Goal: Information Seeking & Learning: Check status

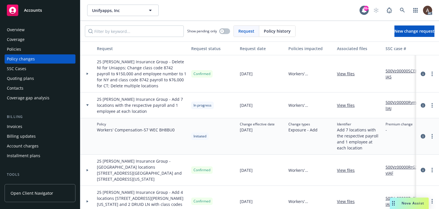
click at [88, 105] on icon at bounding box center [87, 105] width 2 height 2
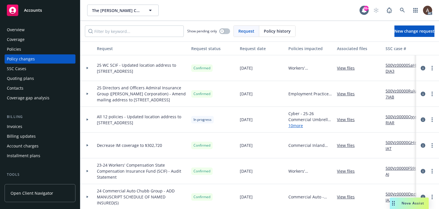
scroll to position [57, 0]
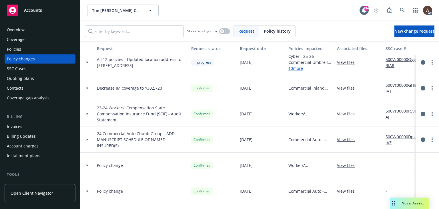
click at [87, 63] on icon at bounding box center [87, 62] width 2 height 2
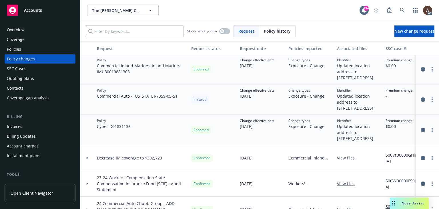
scroll to position [371, 0]
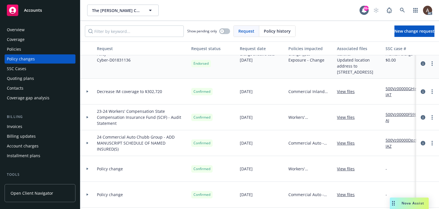
drag, startPoint x: 29, startPoint y: 49, endPoint x: 3, endPoint y: 43, distance: 26.7
click at [29, 49] on div "Policies" at bounding box center [40, 49] width 66 height 9
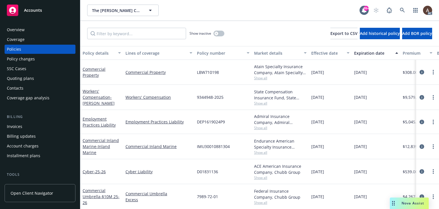
scroll to position [0, 197]
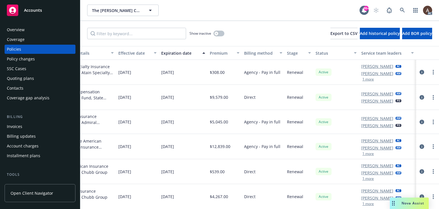
drag, startPoint x: 26, startPoint y: 59, endPoint x: 53, endPoint y: 75, distance: 31.5
click at [26, 59] on div "Policy changes" at bounding box center [21, 58] width 28 height 9
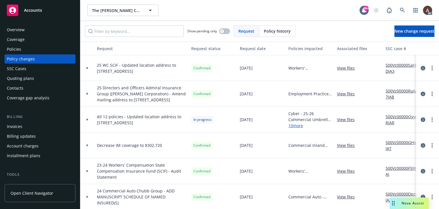
click at [88, 126] on div at bounding box center [87, 120] width 14 height 26
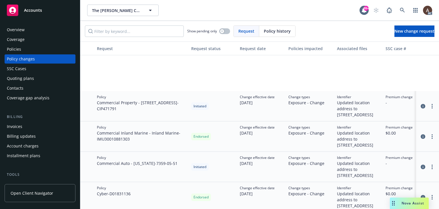
scroll to position [314, 0]
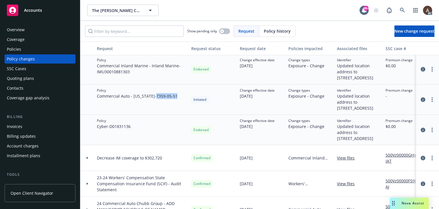
drag, startPoint x: 154, startPoint y: 108, endPoint x: 175, endPoint y: 110, distance: 21.5
click at [175, 110] on div "Policy Commercial Auto - California - 7359-05-51" at bounding box center [142, 99] width 94 height 30
copy span "7359-05-51"
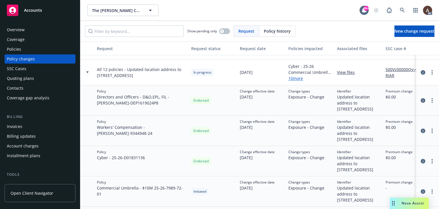
scroll to position [29, 0]
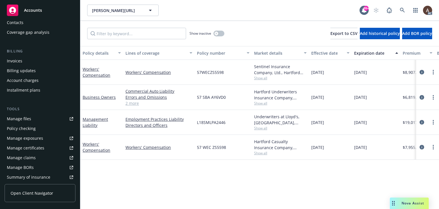
scroll to position [114, 0]
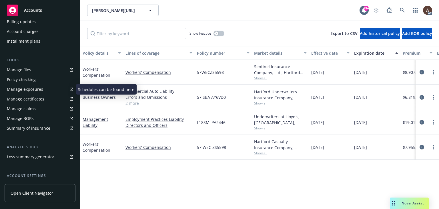
click at [35, 90] on div "Manage exposures" at bounding box center [25, 89] width 36 height 9
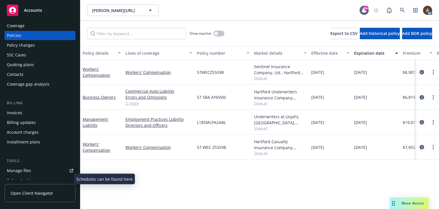
scroll to position [0, 0]
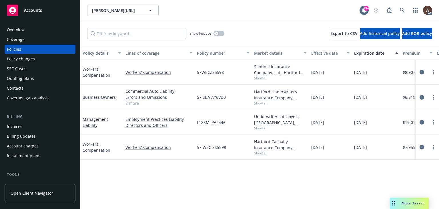
click at [33, 59] on div "Policy changes" at bounding box center [21, 58] width 28 height 9
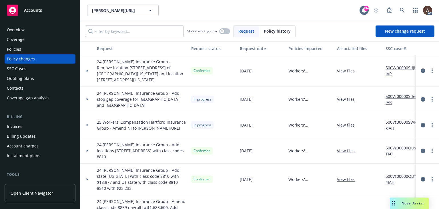
click at [87, 67] on div at bounding box center [87, 70] width 14 height 31
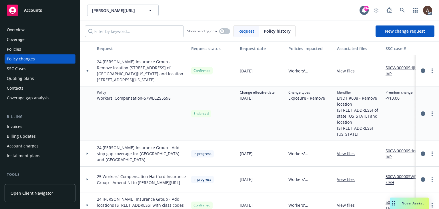
click at [25, 48] on div "Policies" at bounding box center [40, 49] width 66 height 9
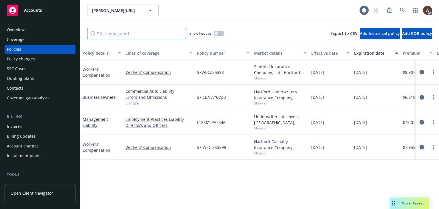
click at [114, 34] on input "Filter by keyword..." at bounding box center [136, 33] width 99 height 11
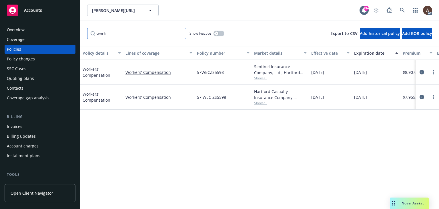
type input "work"
click at [264, 147] on div "Policy details Lines of coverage Policy number Market details Effective date Ex…" at bounding box center [259, 127] width 358 height 163
click at [422, 96] on icon "circleInformation" at bounding box center [421, 97] width 5 height 5
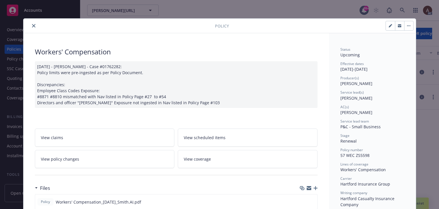
click at [99, 158] on link "View policy changes" at bounding box center [105, 159] width 140 height 18
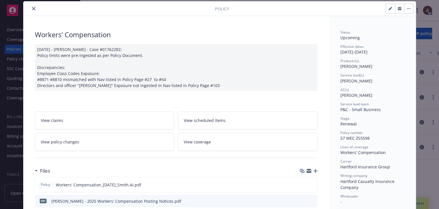
scroll to position [103, 0]
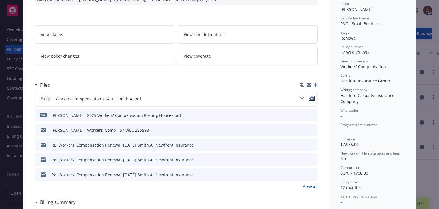
click at [310, 98] on icon "preview file" at bounding box center [311, 98] width 5 height 4
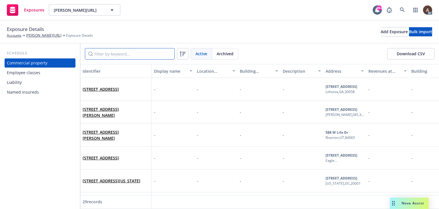
drag, startPoint x: 0, startPoint y: 0, endPoint x: 121, endPoint y: 54, distance: 132.3
click at [121, 54] on input "Filter by keyword..." at bounding box center [130, 53] width 90 height 11
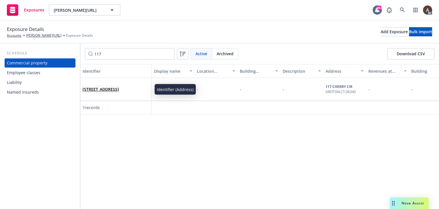
click at [119, 92] on span "117 CHERRY CIR, GROTON, CT, 06340, USA" at bounding box center [101, 89] width 36 height 6
click at [124, 54] on input "117" at bounding box center [130, 53] width 90 height 11
drag, startPoint x: 118, startPoint y: 53, endPoint x: 19, endPoint y: 52, distance: 99.1
click at [19, 52] on div "Schedule Commercial property Employee classes Liability Named insureds 117 Acti…" at bounding box center [219, 125] width 439 height 165
type input "2605"
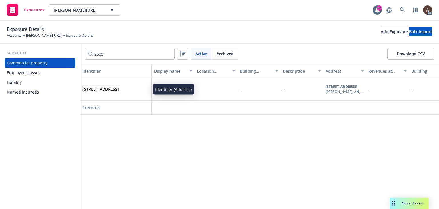
click at [119, 92] on span "2605 40th Ave N, Moorhead, MN, 56560, USA" at bounding box center [101, 89] width 36 height 6
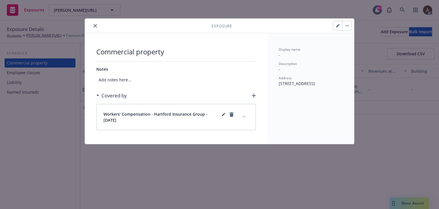
click at [47, 121] on div "Exposure Commercial property Notes Add notes here... Covered by Workers' Compen…" at bounding box center [219, 104] width 439 height 209
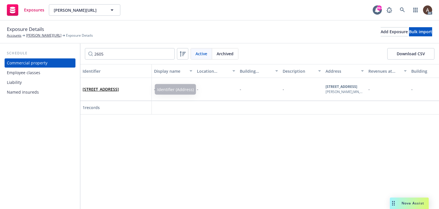
click at [126, 97] on div "2605 40th Ave N, Moorhead, MN, 56560, USA" at bounding box center [116, 89] width 67 height 16
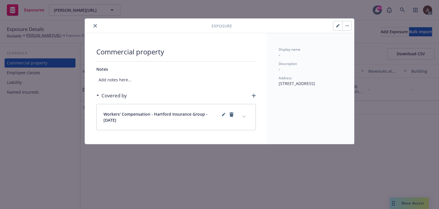
click at [243, 118] on button "expand content" at bounding box center [243, 116] width 9 height 9
